Goal: Task Accomplishment & Management: Use online tool/utility

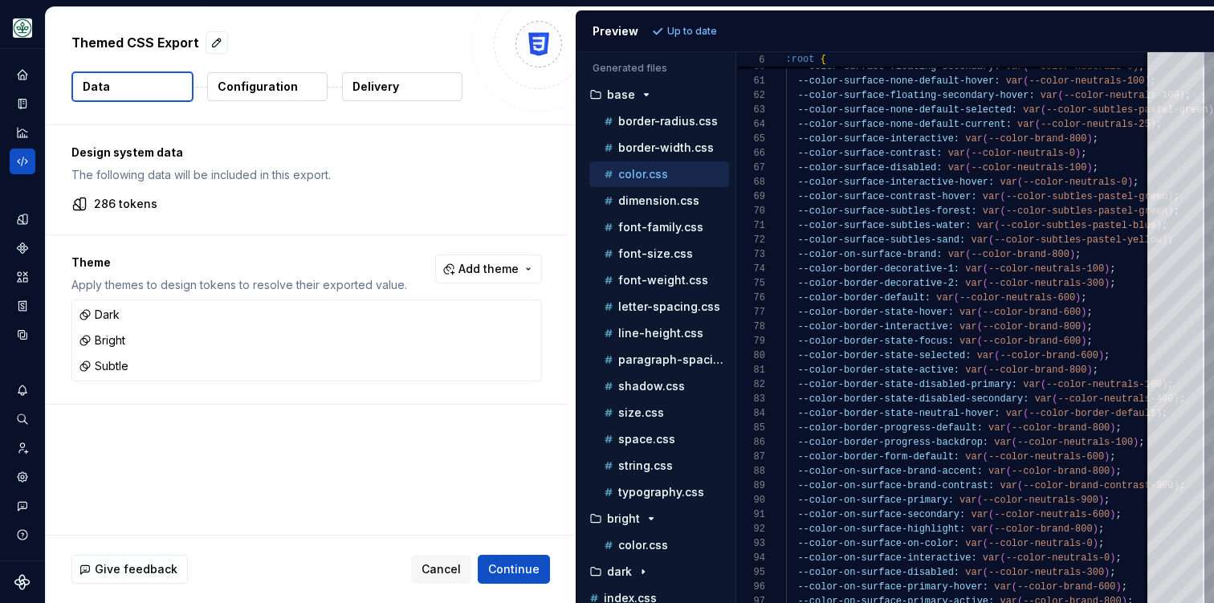
scroll to position [145, 0]
click at [18, 80] on icon "Home" at bounding box center [22, 74] width 14 height 14
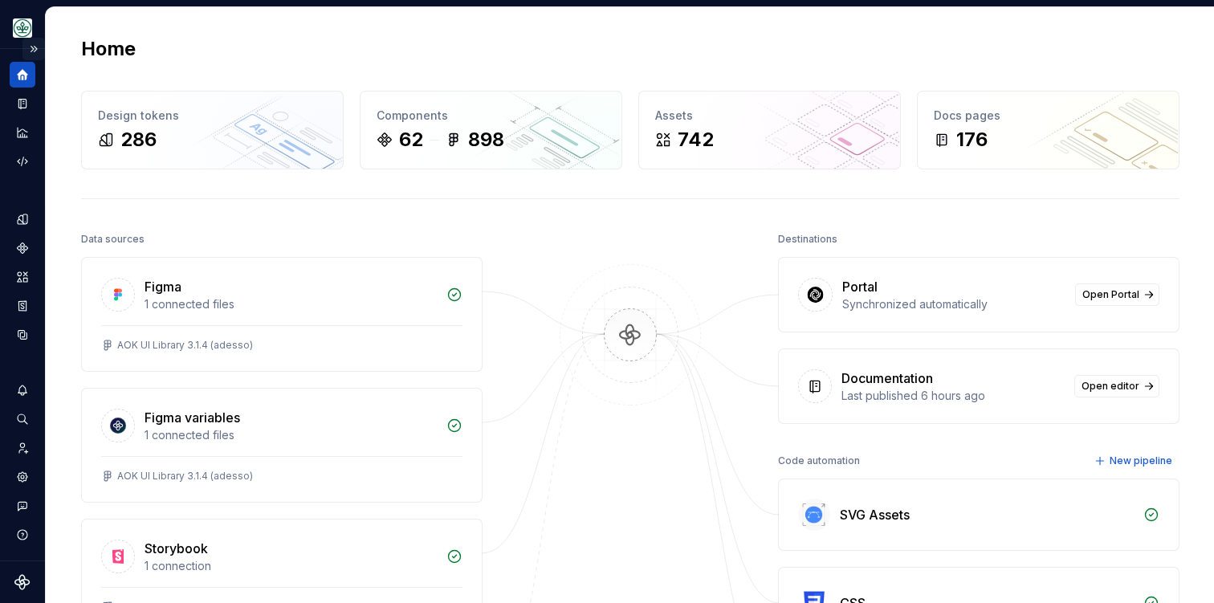
click at [31, 49] on button "Expand sidebar" at bounding box center [33, 49] width 22 height 22
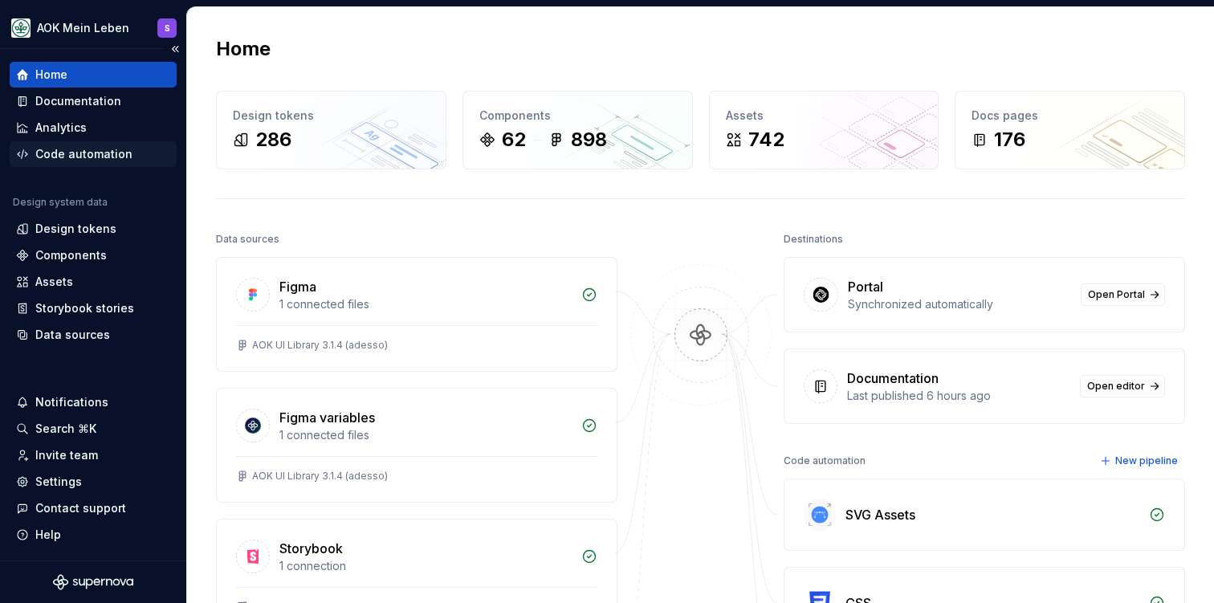
click at [84, 155] on div "Code automation" at bounding box center [83, 154] width 97 height 16
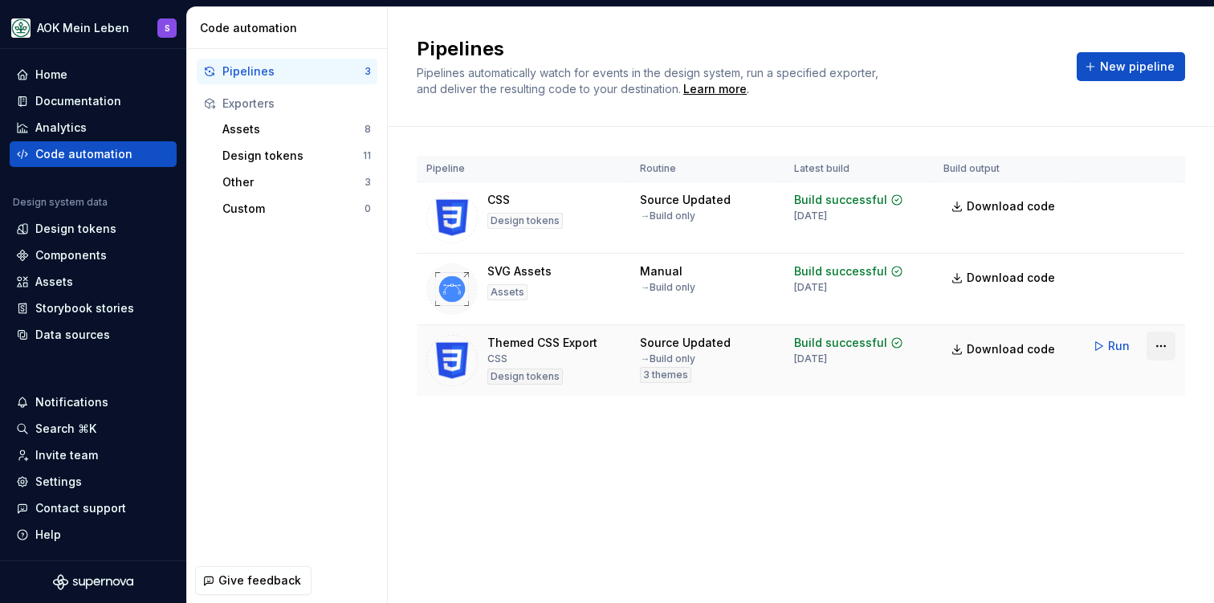
click at [1169, 343] on html "AOK Mein Leben S Home Documentation Analytics Code automation Design system dat…" at bounding box center [607, 301] width 1214 height 603
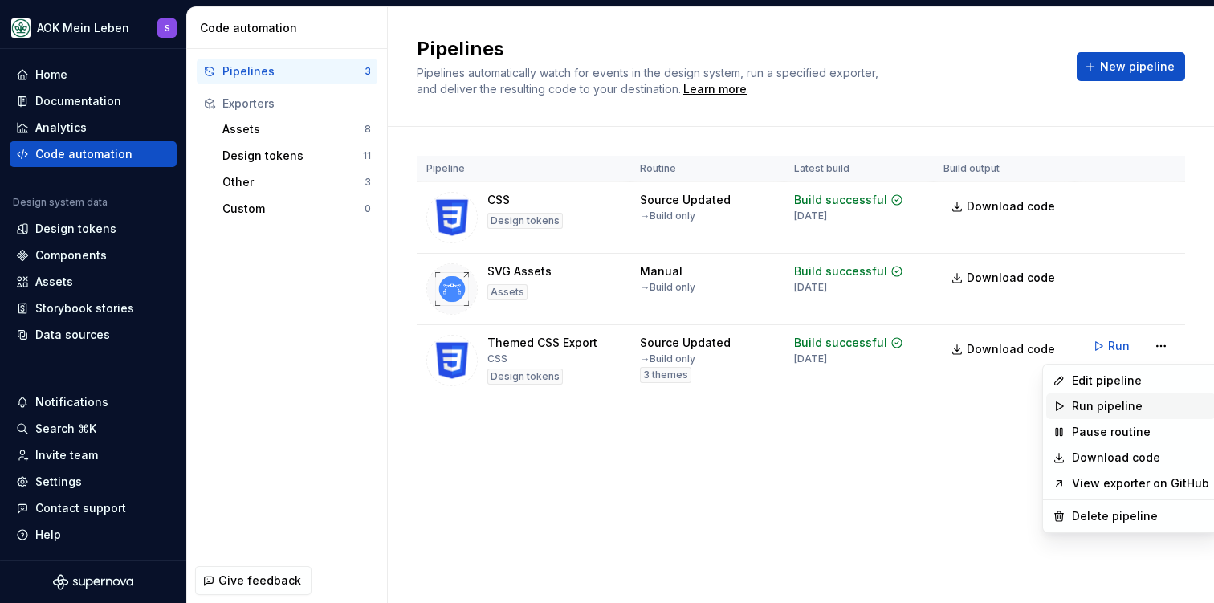
click at [1112, 412] on div "Run pipeline" at bounding box center [1140, 406] width 137 height 16
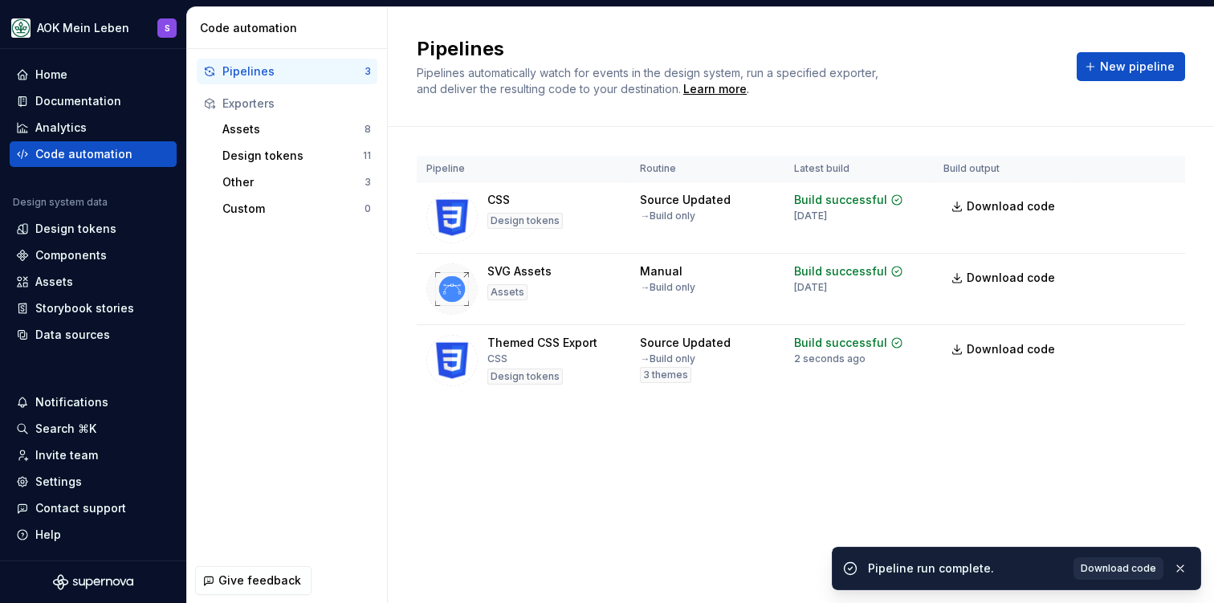
click at [1103, 576] on link "Download code" at bounding box center [1118, 568] width 90 height 22
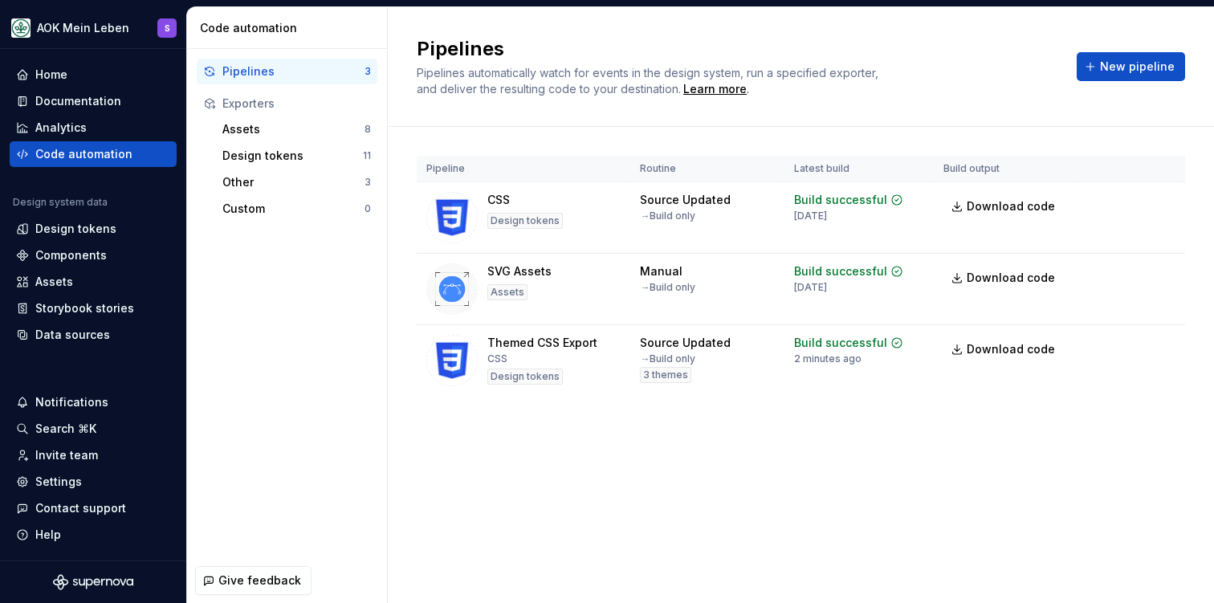
click at [706, 35] on div "Pipelines Pipelines automatically watch for events in the design system, run a …" at bounding box center [801, 67] width 826 height 120
click at [55, 82] on div "Home" at bounding box center [51, 75] width 32 height 16
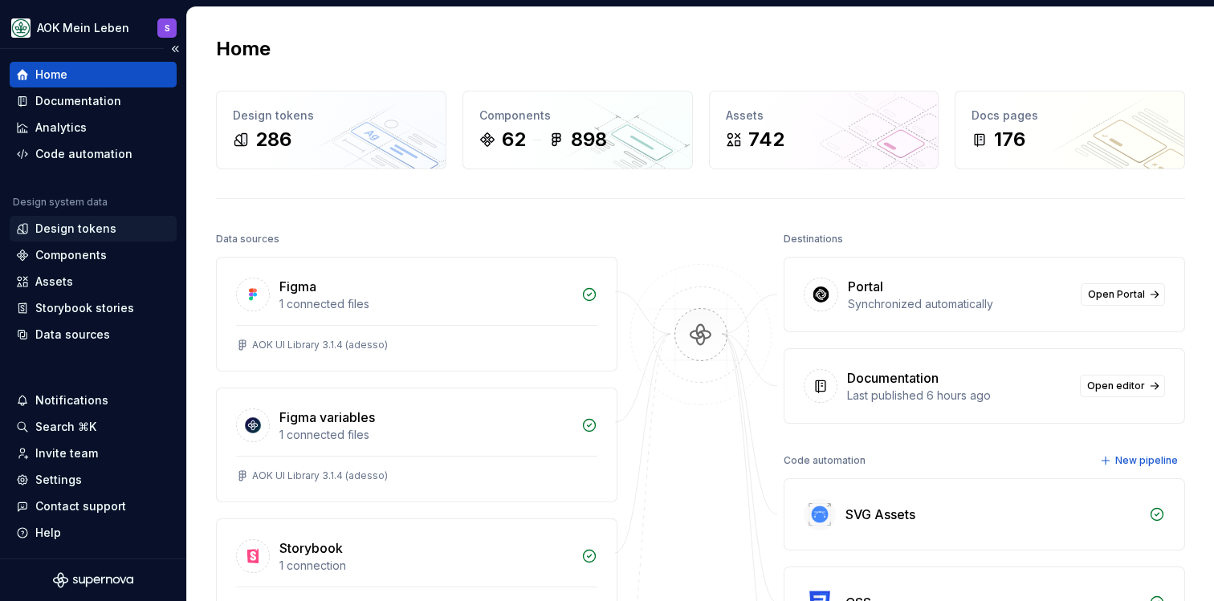
click at [61, 234] on div "Design tokens" at bounding box center [75, 229] width 81 height 16
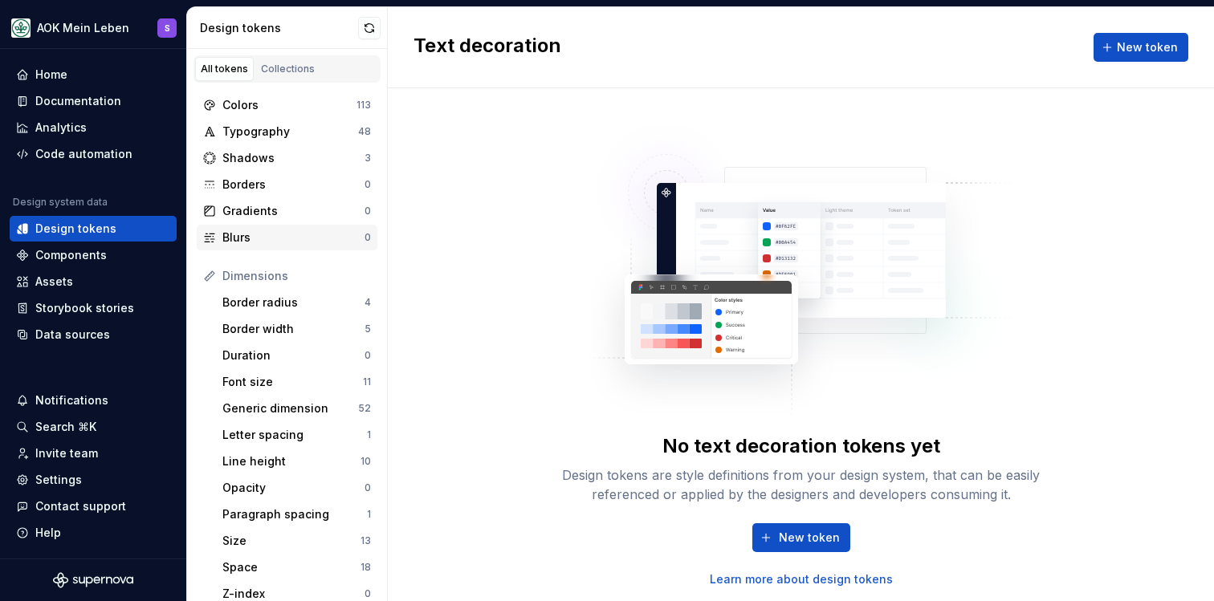
click at [264, 231] on div "Blurs" at bounding box center [293, 238] width 142 height 16
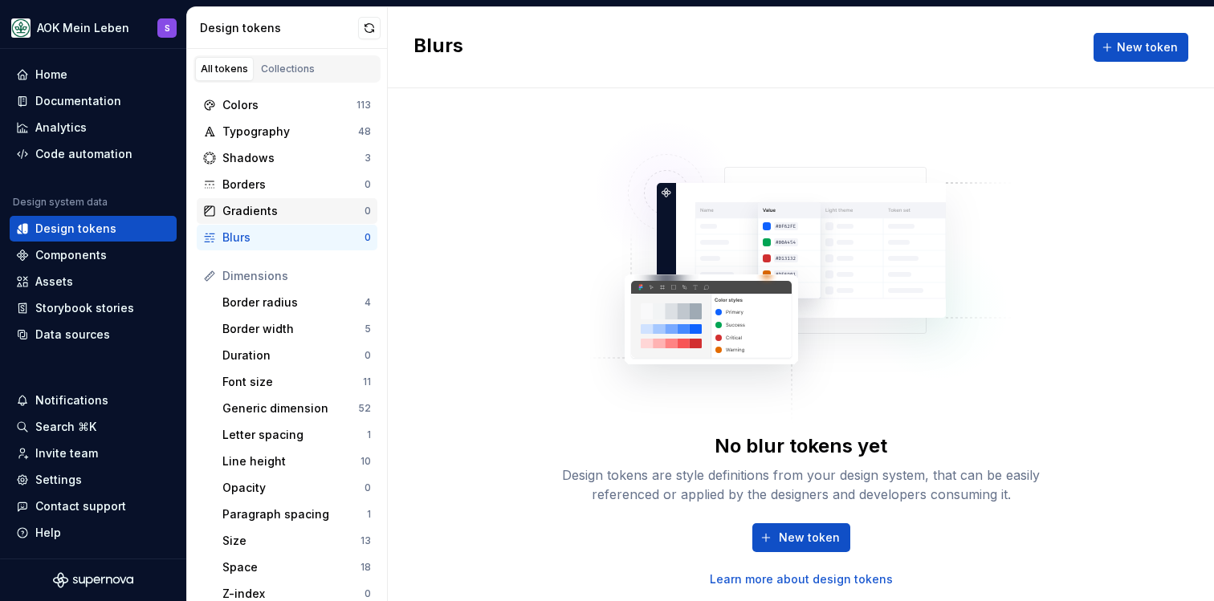
click at [271, 215] on div "Gradients" at bounding box center [293, 211] width 142 height 16
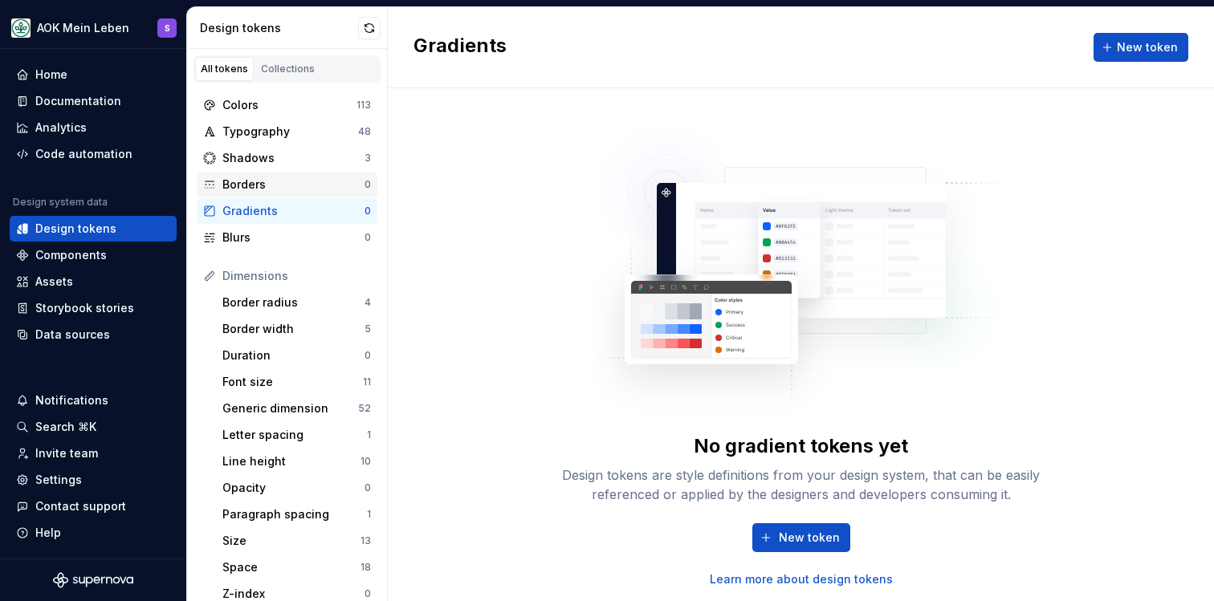
click at [278, 185] on div "Borders" at bounding box center [293, 185] width 142 height 16
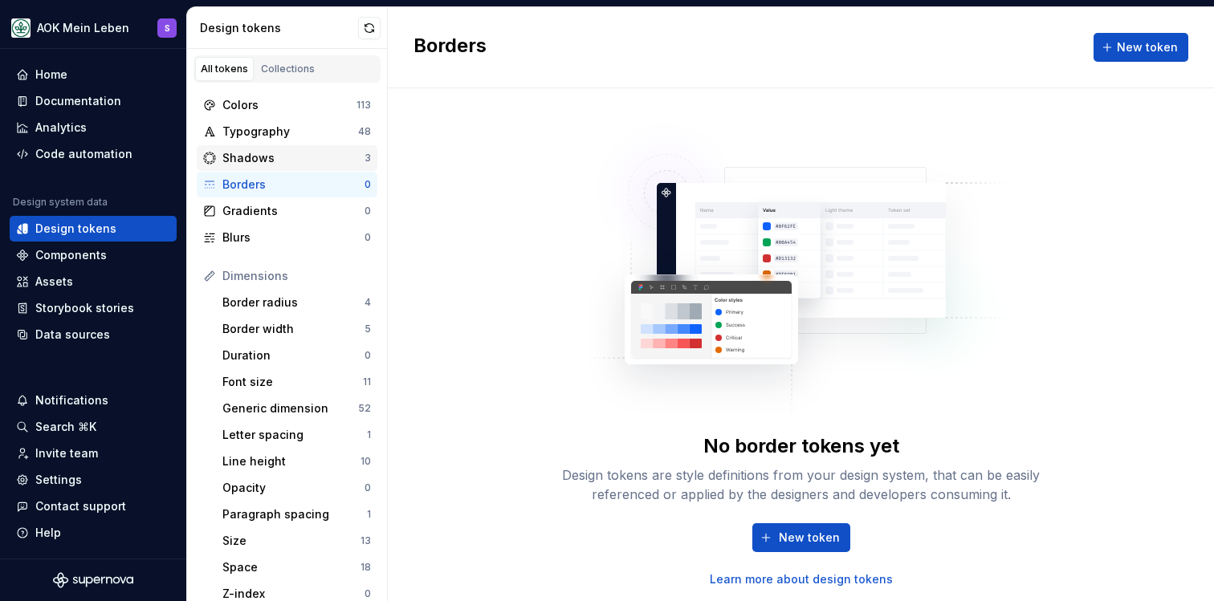
click at [283, 155] on div "Shadows" at bounding box center [293, 158] width 142 height 16
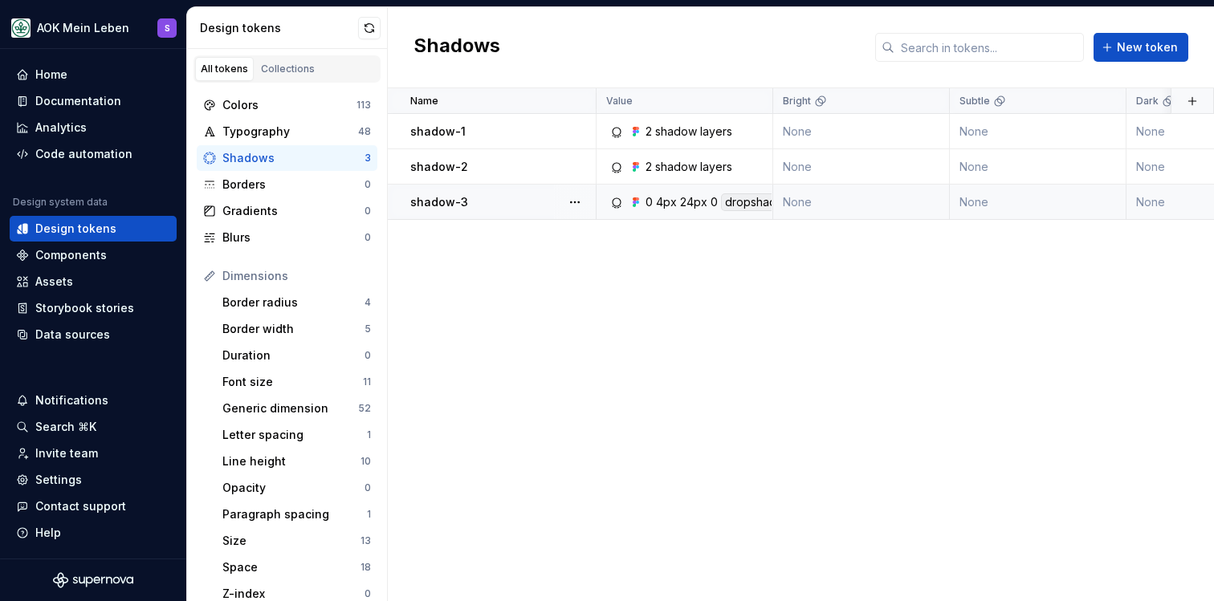
click at [448, 204] on p "shadow-3" at bounding box center [439, 202] width 58 height 16
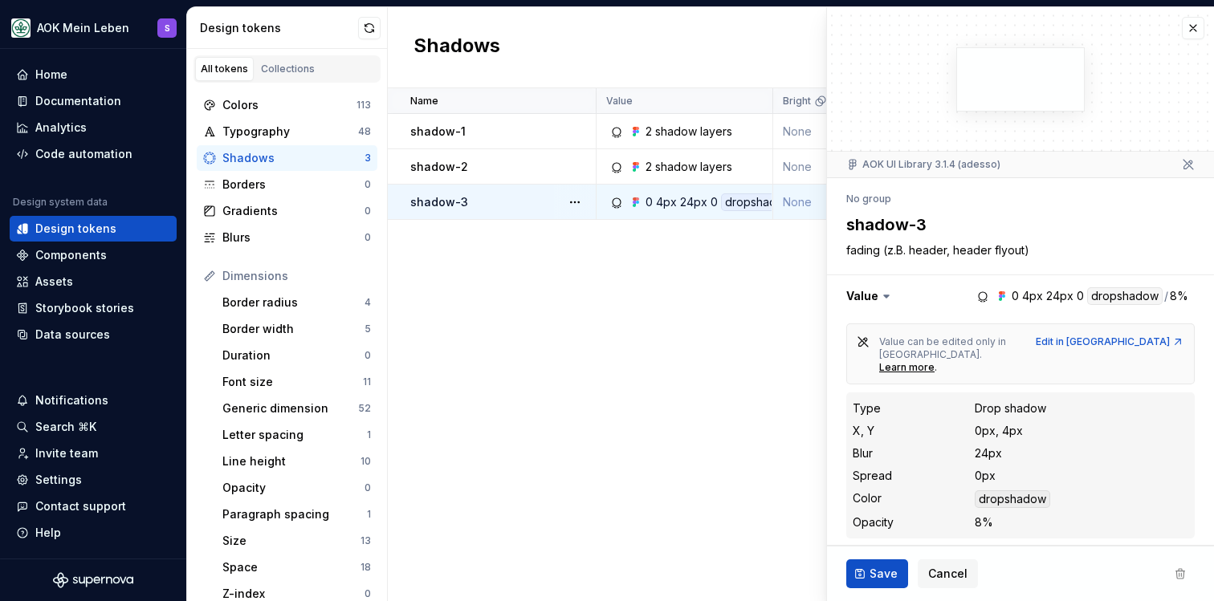
type textarea "*"
click at [75, 150] on div "Code automation" at bounding box center [83, 154] width 97 height 16
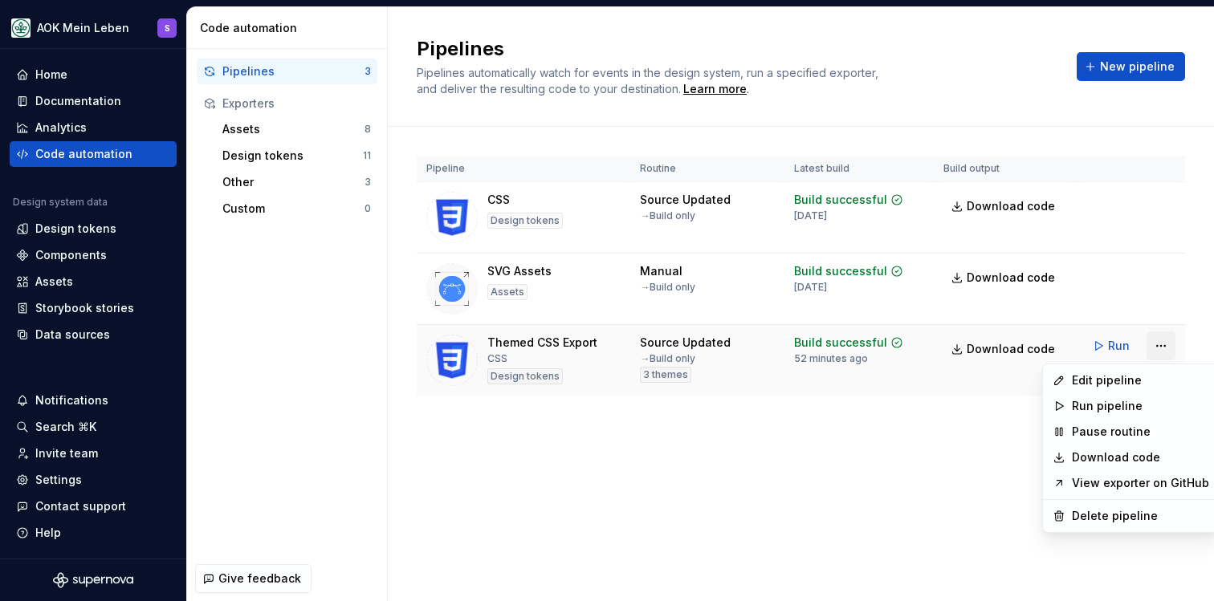
click at [1160, 347] on html "AOK Mein Leben S Home Documentation Analytics Code automation Design system dat…" at bounding box center [607, 300] width 1214 height 601
click at [1115, 382] on div "Edit pipeline" at bounding box center [1140, 381] width 137 height 16
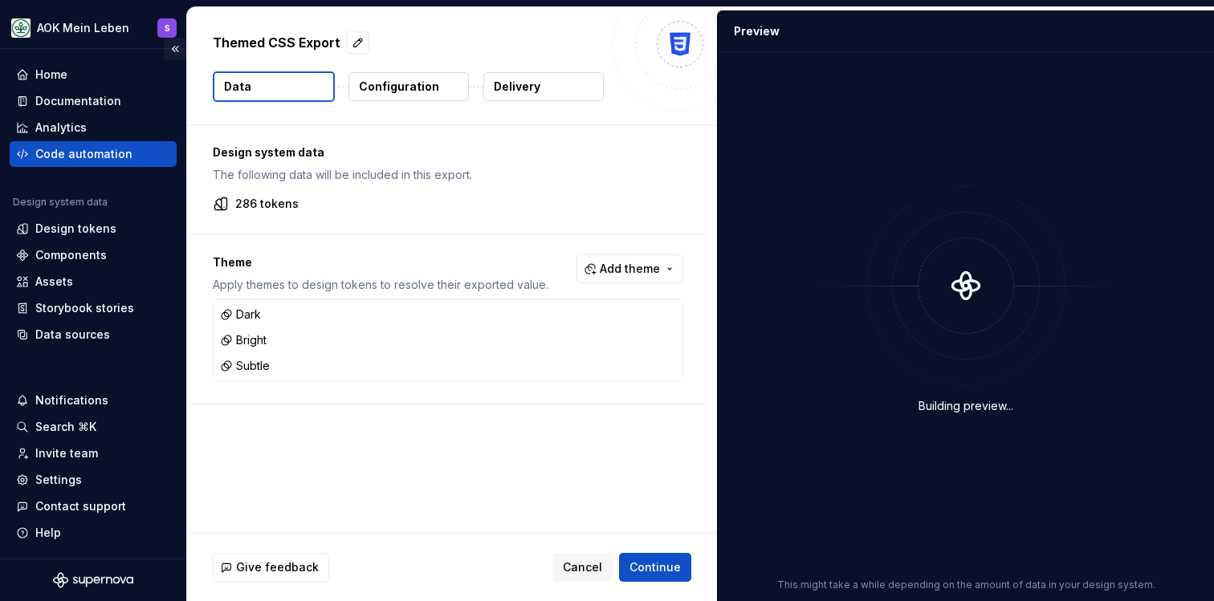
click at [176, 48] on button "Collapse sidebar" at bounding box center [175, 49] width 22 height 22
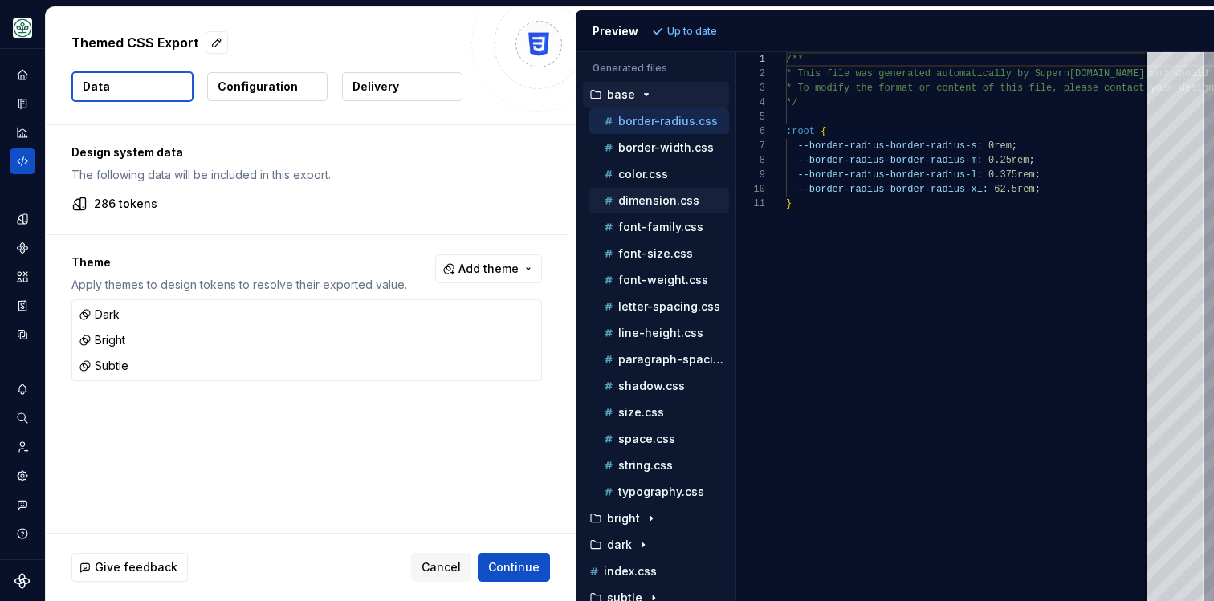
click at [644, 191] on div "dimension.css" at bounding box center [659, 201] width 140 height 26
click at [659, 202] on p "dimension.css" at bounding box center [658, 200] width 81 height 13
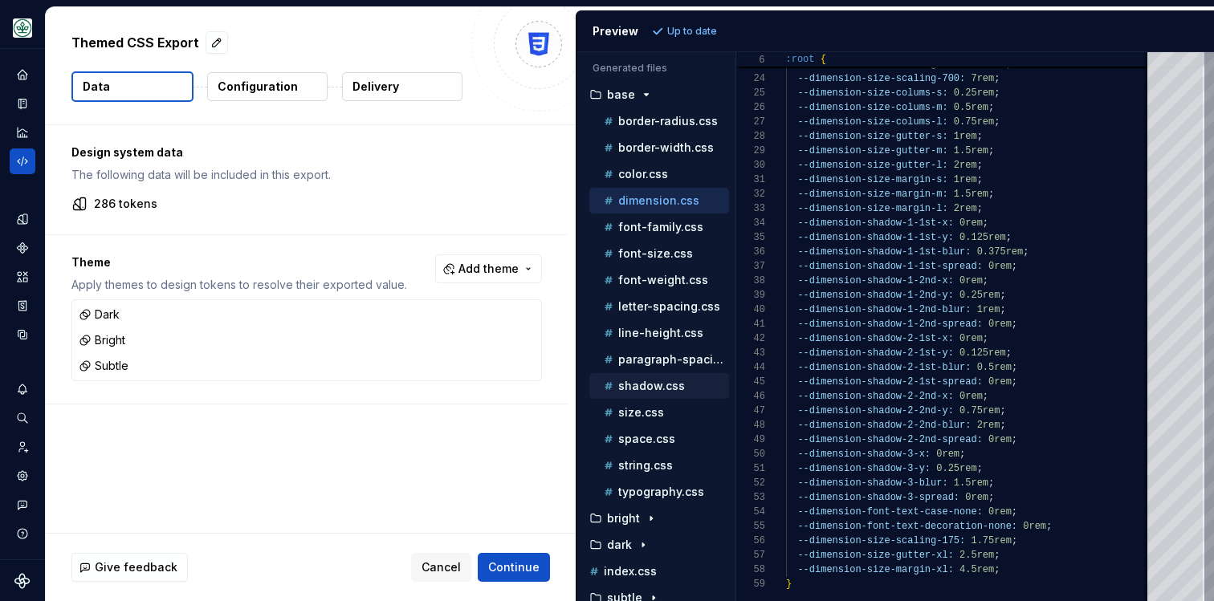
click at [646, 386] on p "shadow.css" at bounding box center [651, 386] width 67 height 13
type textarea "**********"
